Goal: Find specific page/section: Find specific page/section

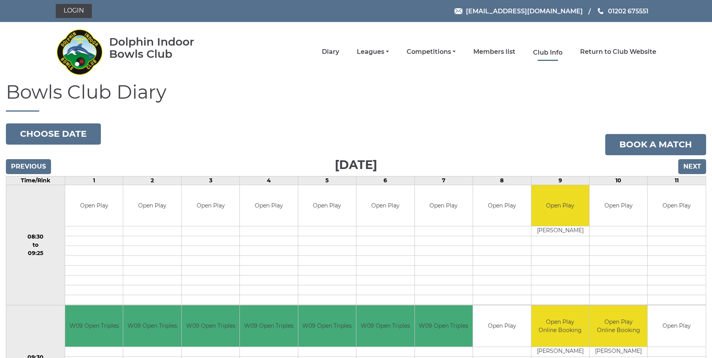
click at [549, 51] on link "Club Info" at bounding box center [547, 52] width 29 height 9
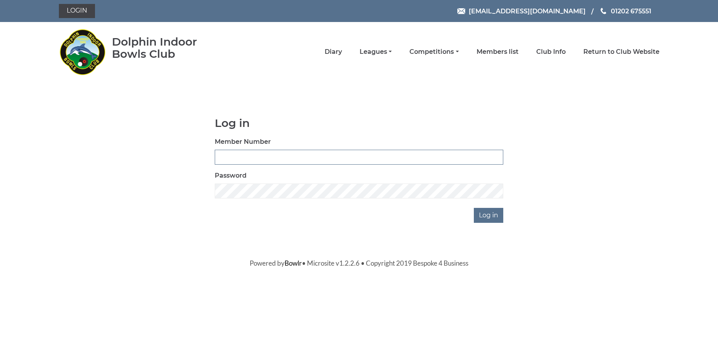
type input "3886"
click at [502, 216] on div at bounding box center [433, 242] width 161 height 89
click at [486, 213] on input "Log in" at bounding box center [488, 215] width 29 height 15
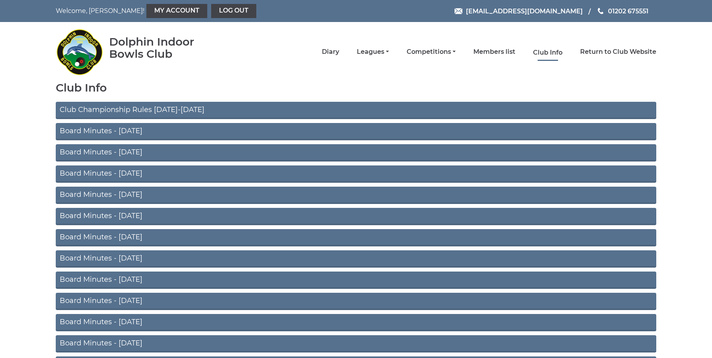
click at [542, 51] on link "Club Info" at bounding box center [547, 52] width 29 height 9
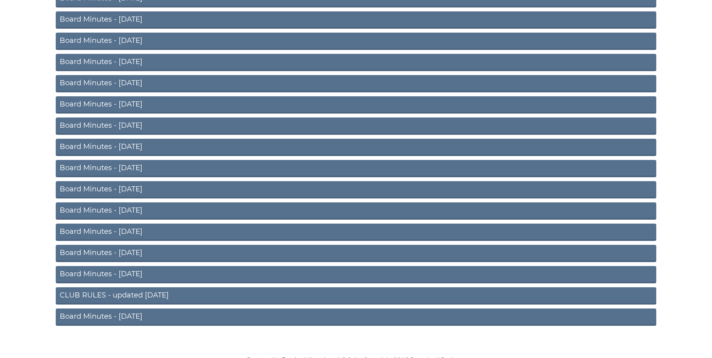
scroll to position [403, 0]
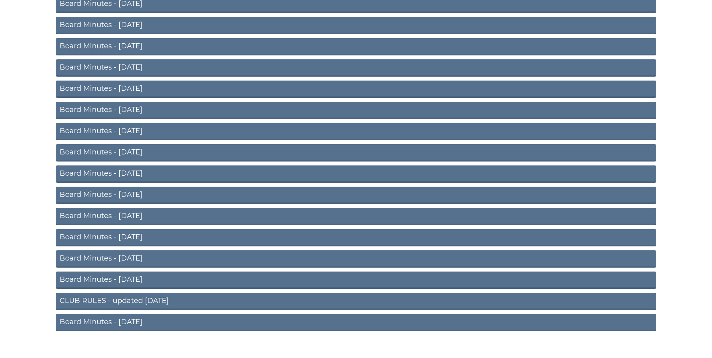
click at [122, 298] on link "CLUB RULES - updated March 2024" at bounding box center [356, 300] width 600 height 17
